Goal: Find specific page/section: Find specific page/section

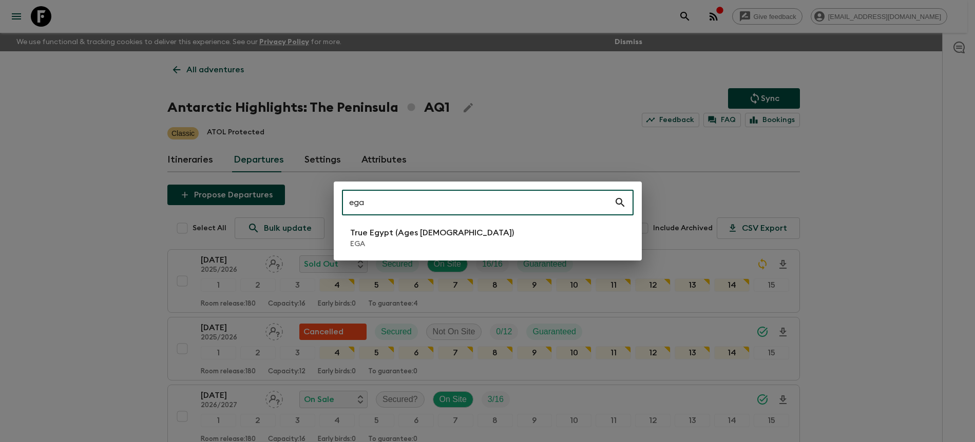
type input "ega"
click at [390, 247] on p "EGA" at bounding box center [432, 244] width 164 height 10
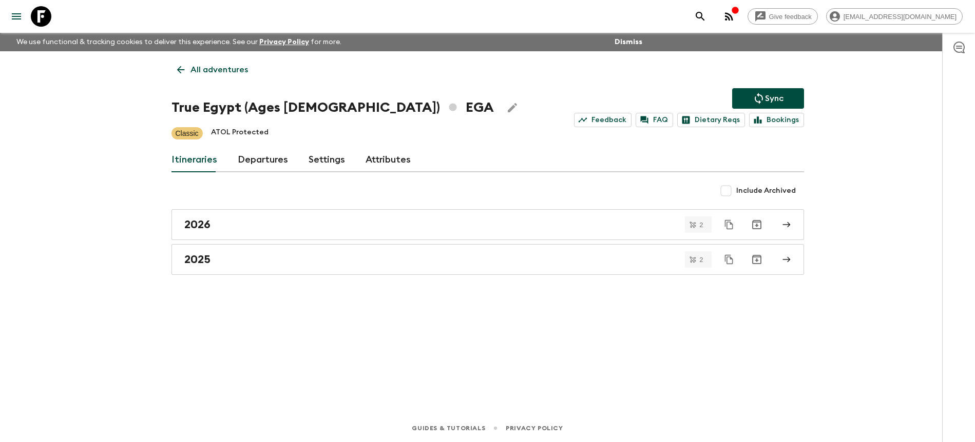
click at [258, 159] on link "Departures" at bounding box center [263, 160] width 50 height 25
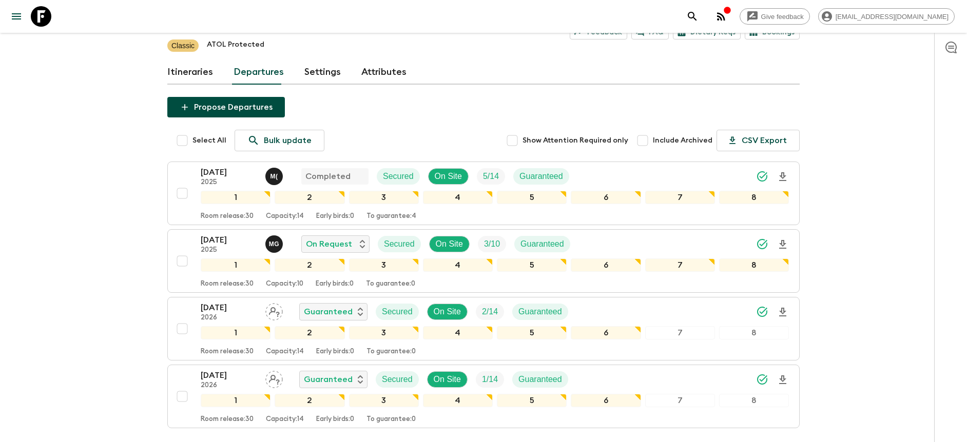
scroll to position [94, 0]
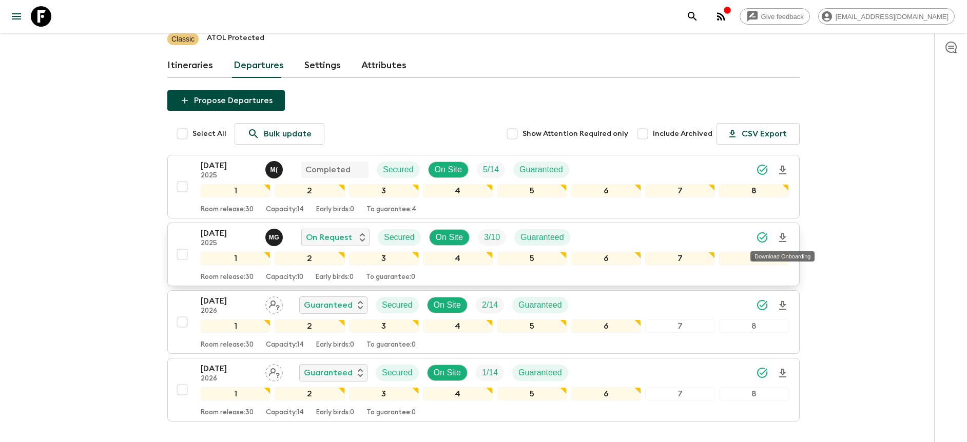
click at [781, 235] on icon "Download Onboarding" at bounding box center [782, 238] width 7 height 9
click at [672, 231] on div "[DATE] 2025 M G On Request Secured On Site 3 / 10 Guaranteed" at bounding box center [495, 237] width 588 height 21
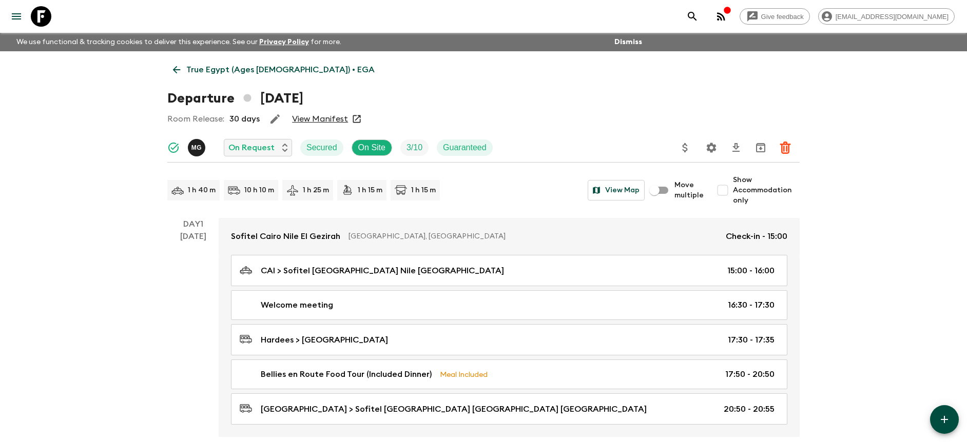
click at [324, 122] on link "View Manifest" at bounding box center [320, 119] width 56 height 10
